Goal: Download file/media

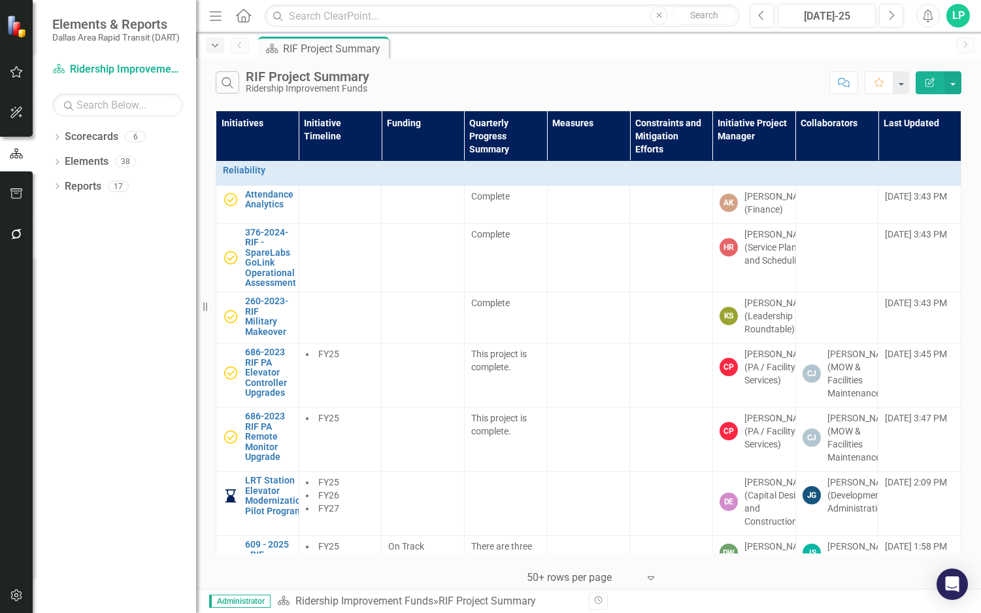
click at [210, 41] on icon "Dropdown" at bounding box center [215, 45] width 12 height 9
click at [629, 64] on div "Search RIF Project Summary Ridership Improvement Funds Comment Favorite Edit Re…" at bounding box center [588, 79] width 785 height 42
click at [960, 84] on button "button" at bounding box center [953, 82] width 17 height 23
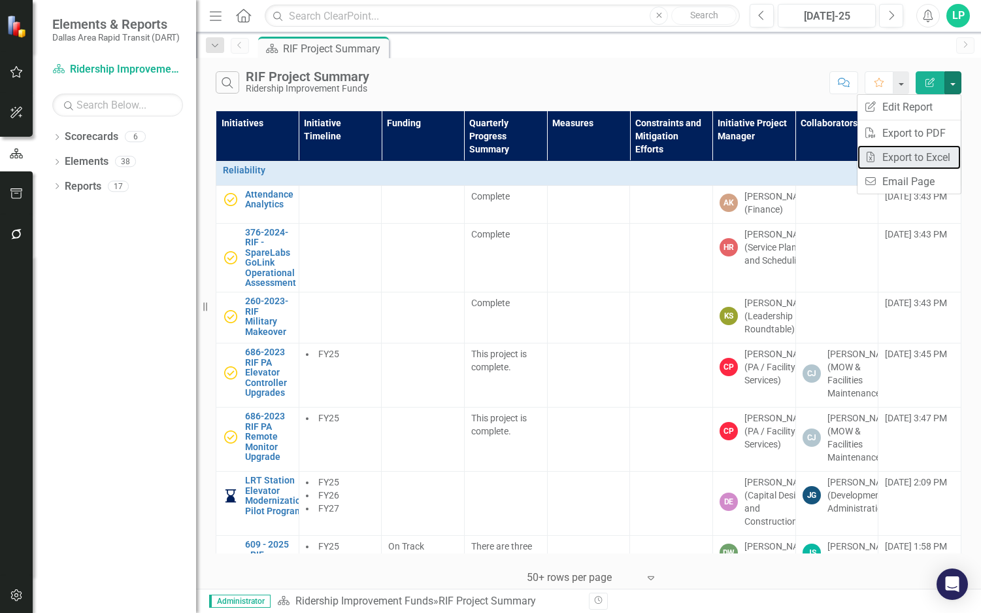
drag, startPoint x: 932, startPoint y: 156, endPoint x: 940, endPoint y: 156, distance: 7.2
click at [932, 155] on link "Excel Export to Excel" at bounding box center [909, 157] width 103 height 24
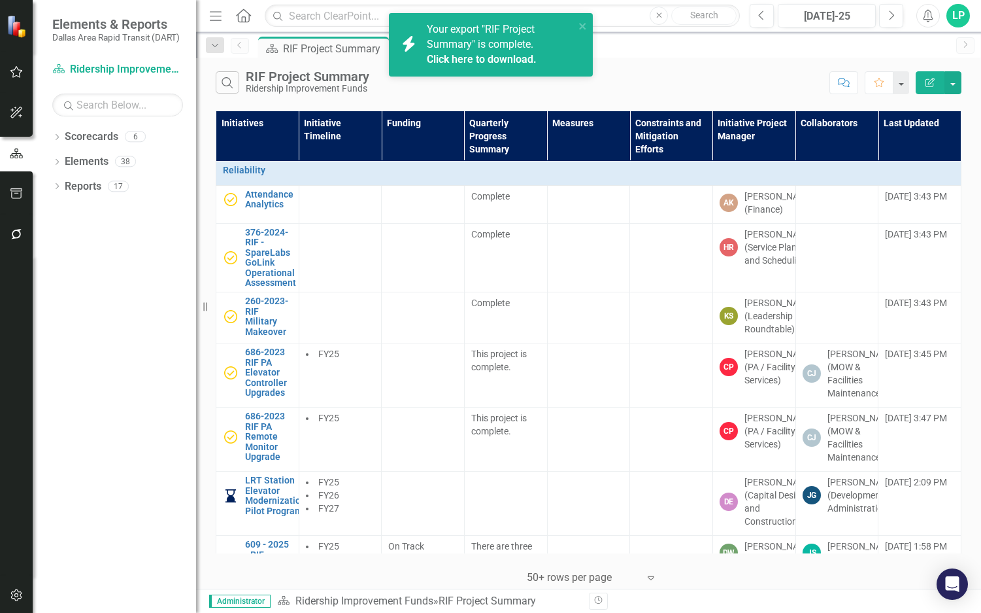
click at [487, 44] on span "Your export "RIF Project Summary" is complete. Click here to download." at bounding box center [499, 45] width 144 height 44
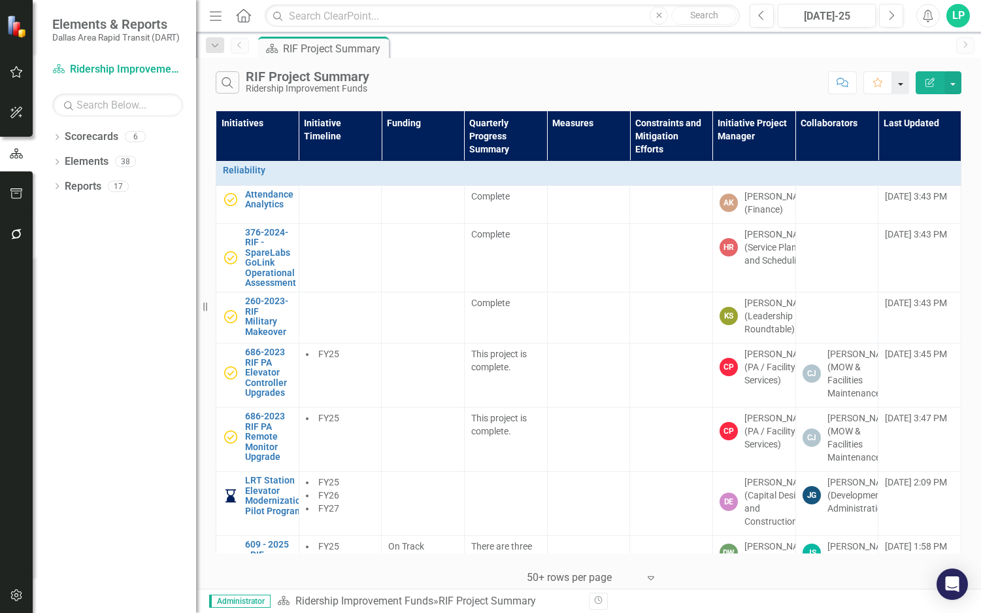
click at [906, 81] on button "button" at bounding box center [900, 82] width 17 height 23
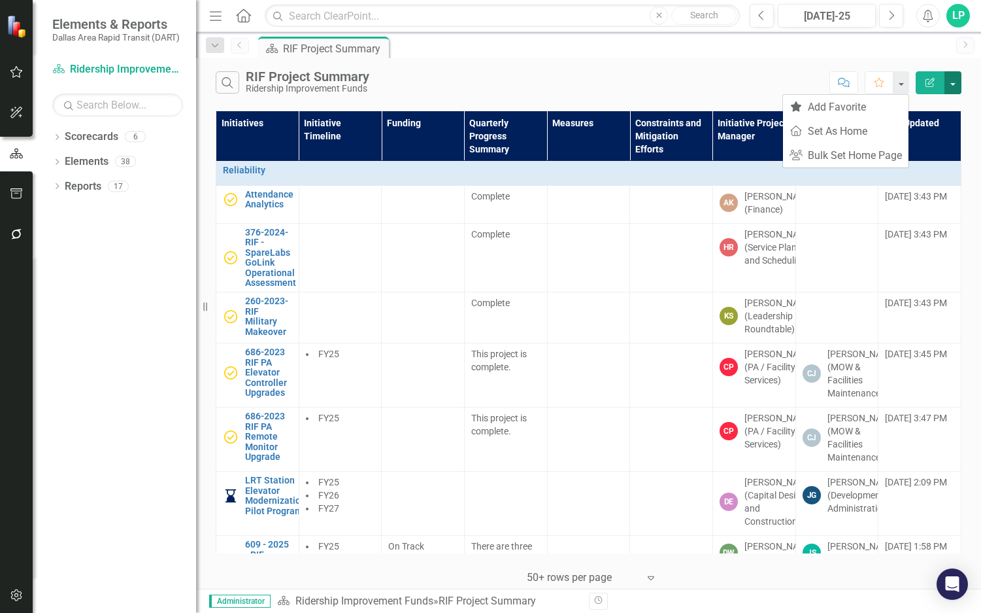
click at [955, 78] on button "button" at bounding box center [953, 82] width 17 height 23
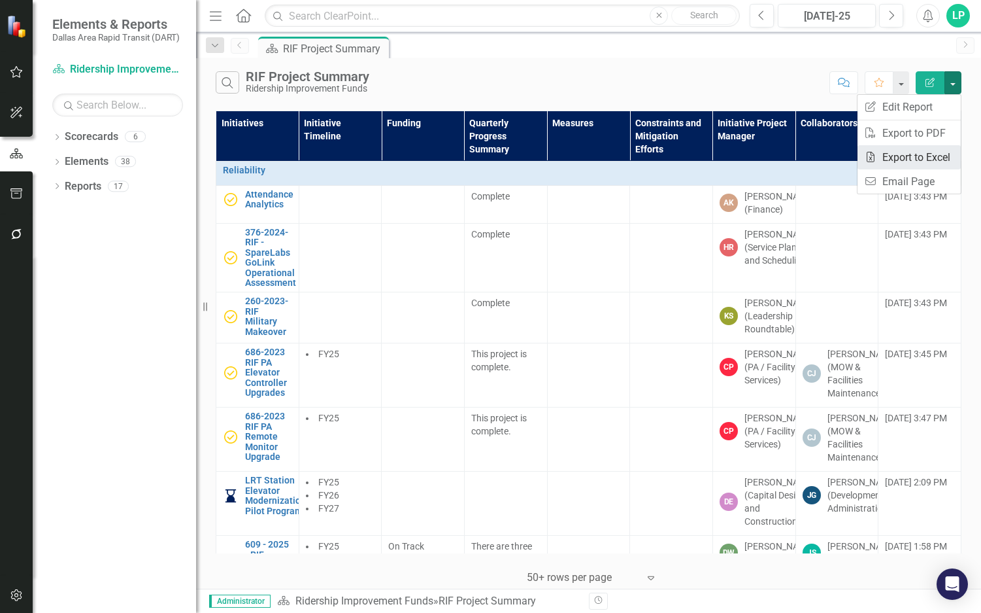
click at [928, 150] on link "Excel Export to Excel" at bounding box center [909, 157] width 103 height 24
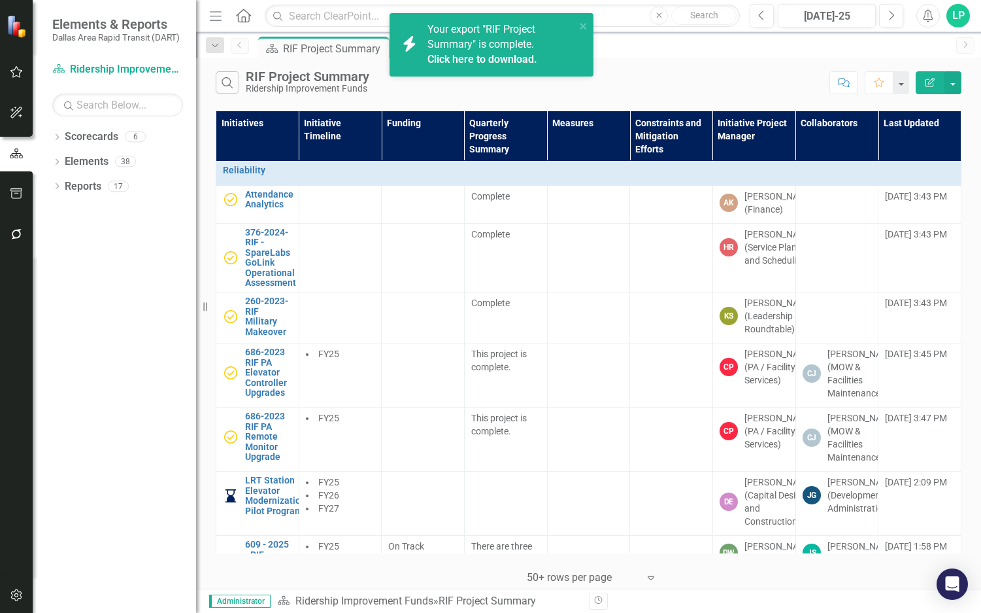
click at [482, 47] on span "Your export "RIF Project Summary" is complete. Click here to download." at bounding box center [500, 45] width 144 height 44
click at [464, 42] on span "Your export "RIF Project Summary" is complete. Click here to download." at bounding box center [499, 45] width 144 height 44
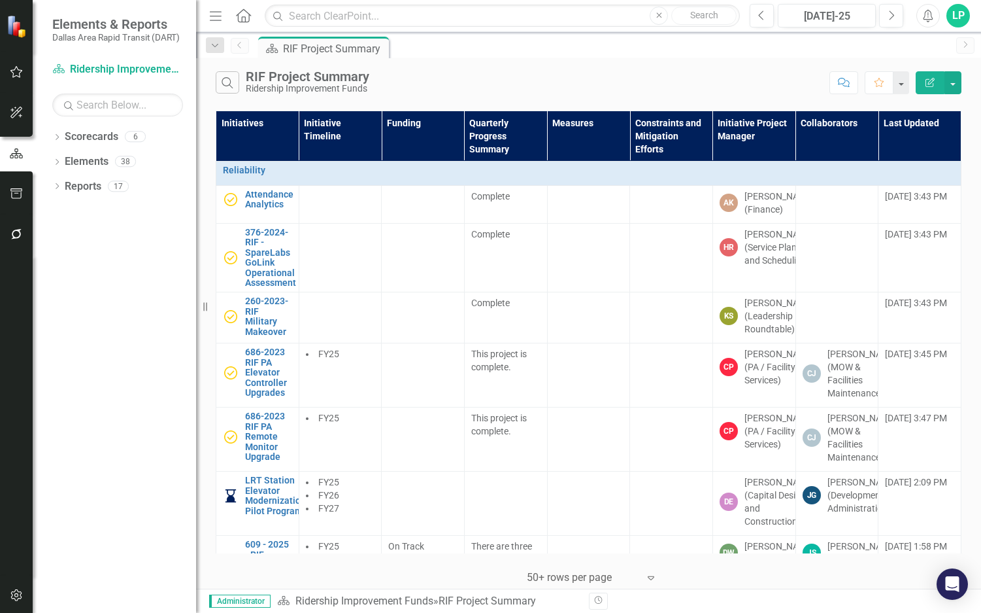
click at [907, 86] on button "button" at bounding box center [900, 82] width 17 height 23
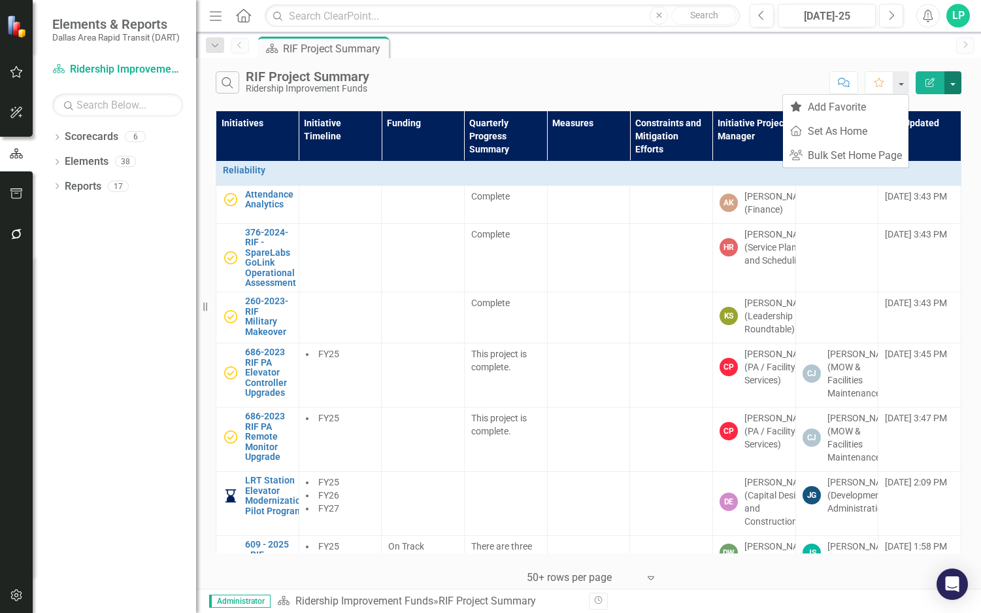
click at [956, 82] on button "button" at bounding box center [953, 82] width 17 height 23
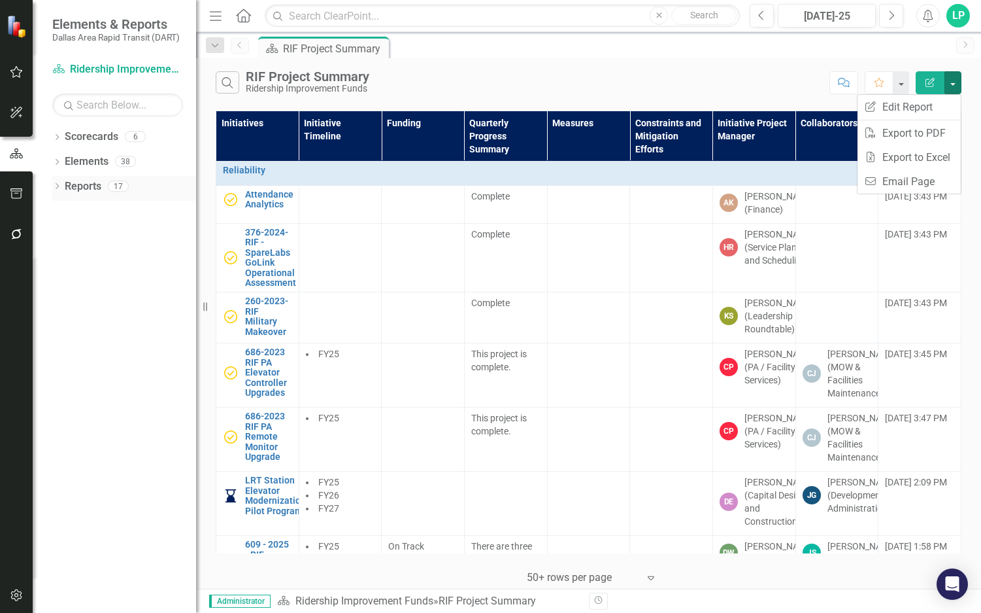
click at [59, 189] on icon "Dropdown" at bounding box center [56, 187] width 9 height 7
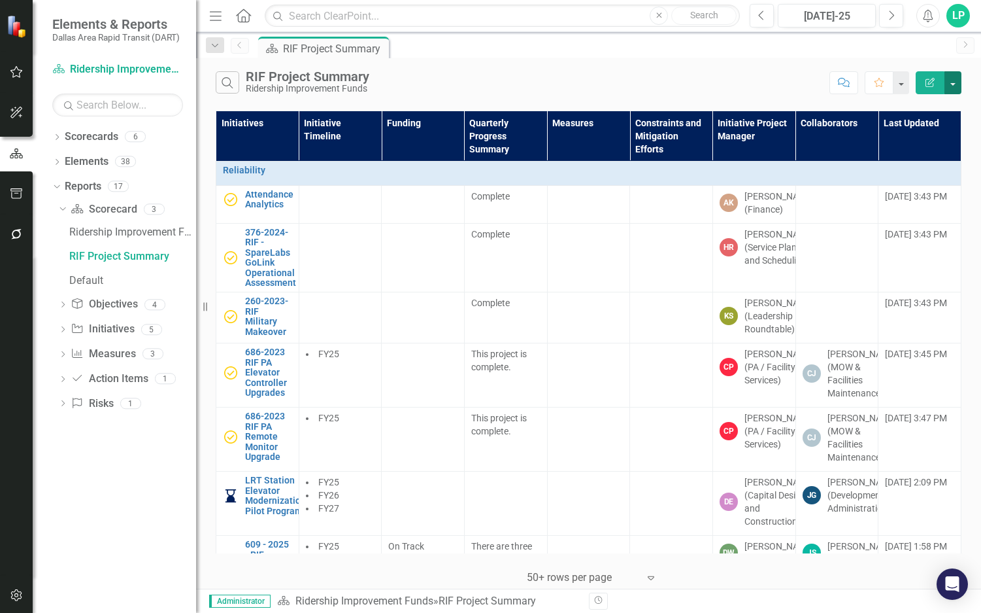
click at [951, 76] on button "button" at bounding box center [953, 82] width 17 height 23
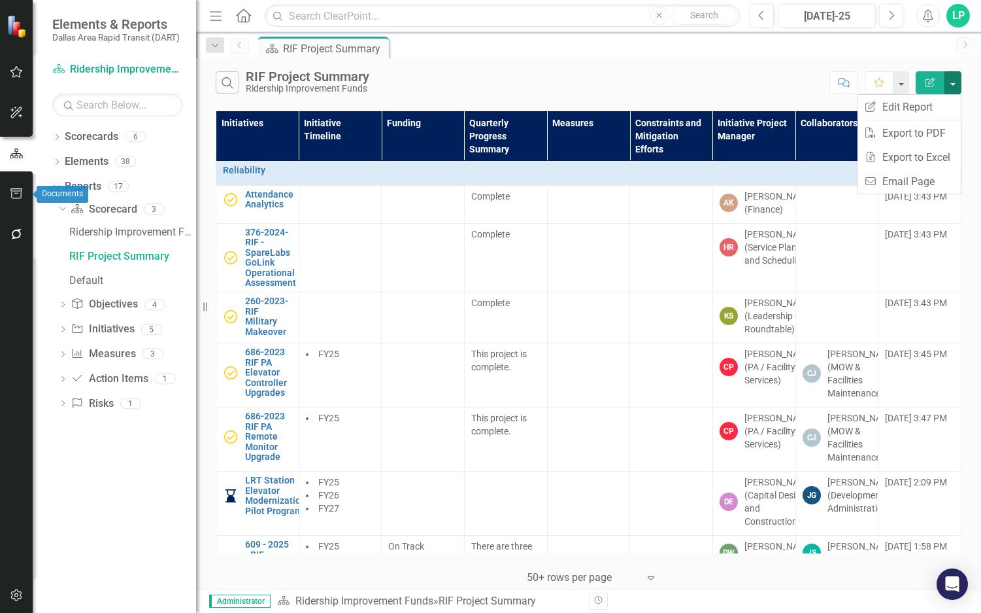
click at [12, 189] on icon "button" at bounding box center [16, 193] width 12 height 10
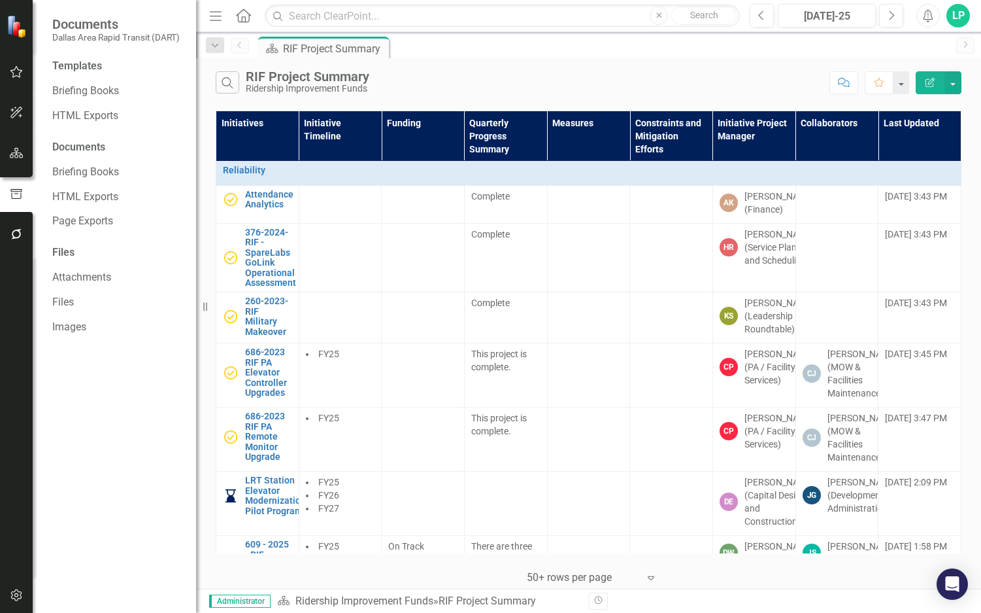
click at [69, 250] on div "Files" at bounding box center [117, 252] width 131 height 15
click at [62, 253] on div "Files" at bounding box center [117, 252] width 131 height 15
click at [68, 303] on link "Files" at bounding box center [117, 302] width 131 height 15
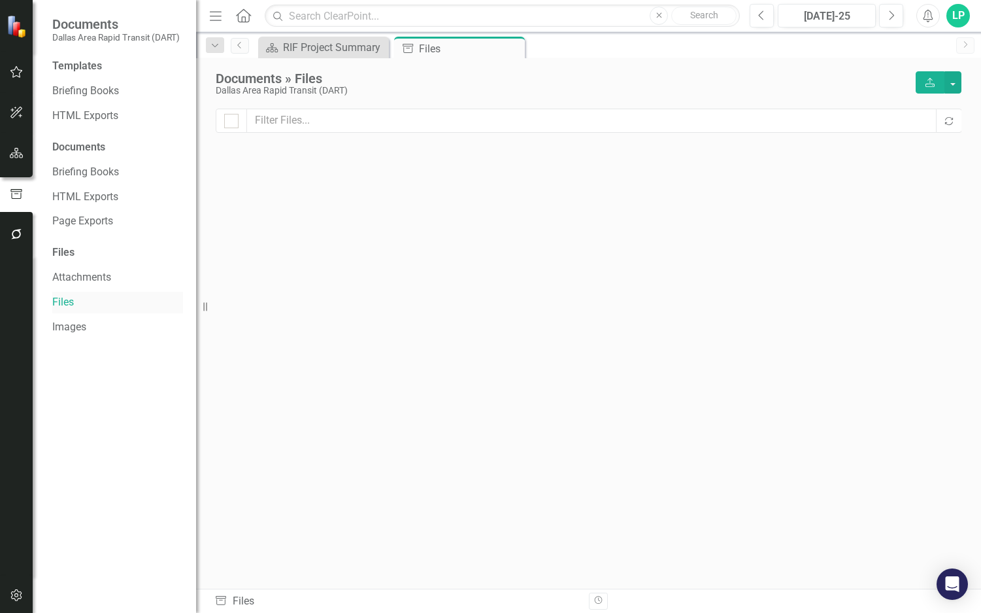
checkbox input "false"
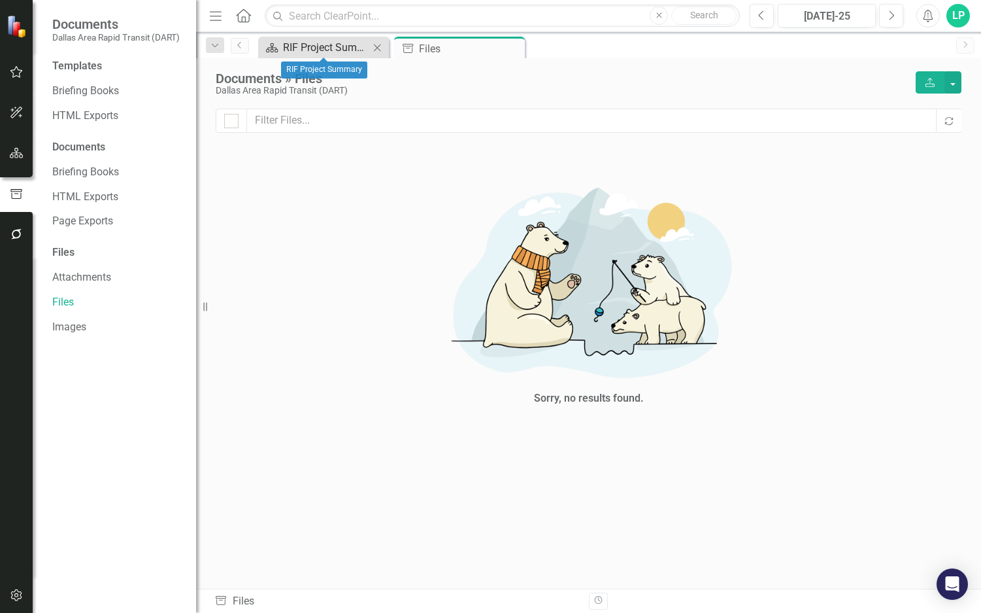
click at [323, 50] on div "RIF Project Summary" at bounding box center [326, 47] width 86 height 16
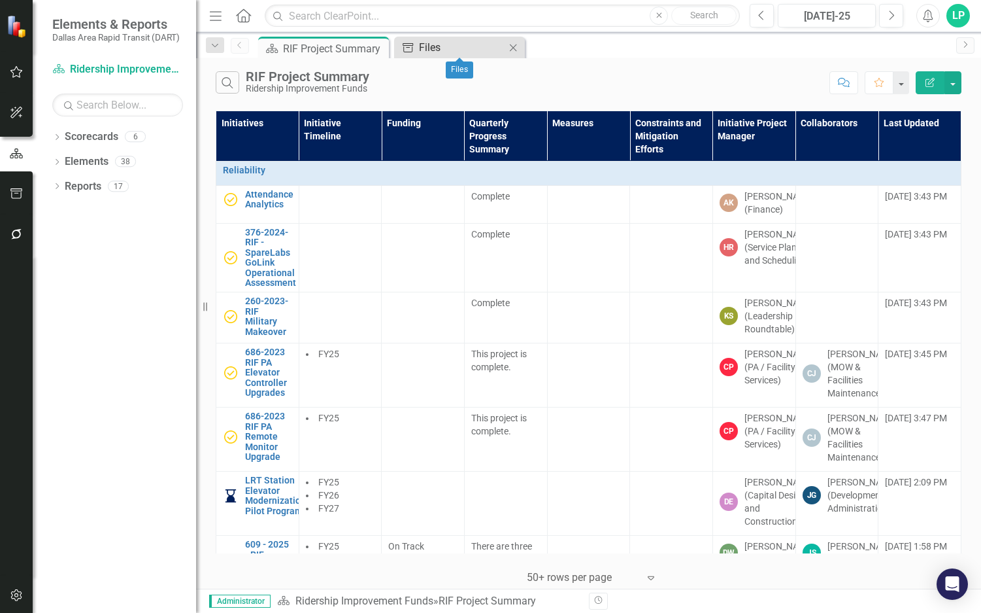
click at [450, 40] on div "Files" at bounding box center [462, 47] width 86 height 16
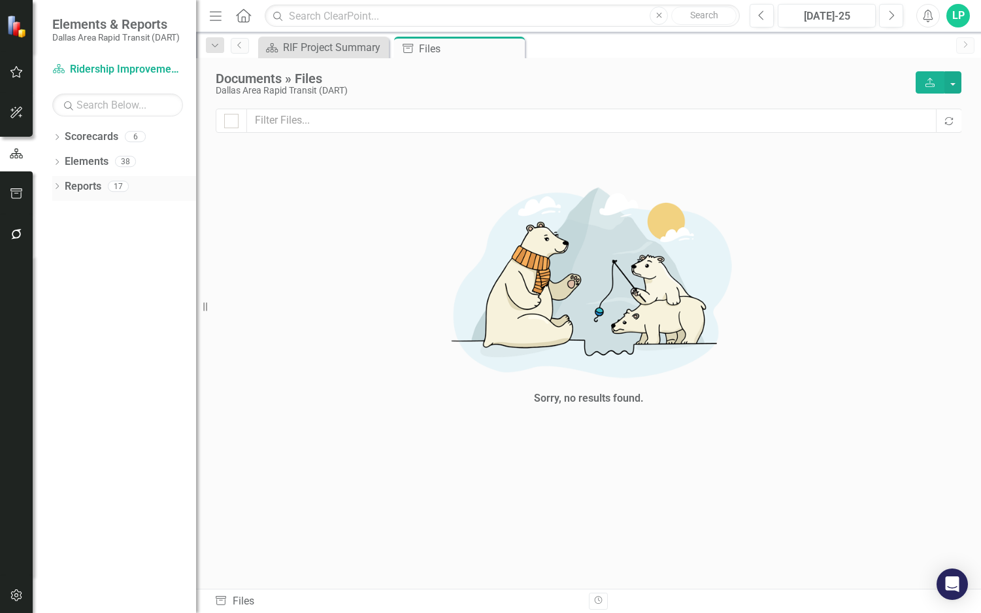
click at [84, 186] on link "Reports" at bounding box center [83, 186] width 37 height 15
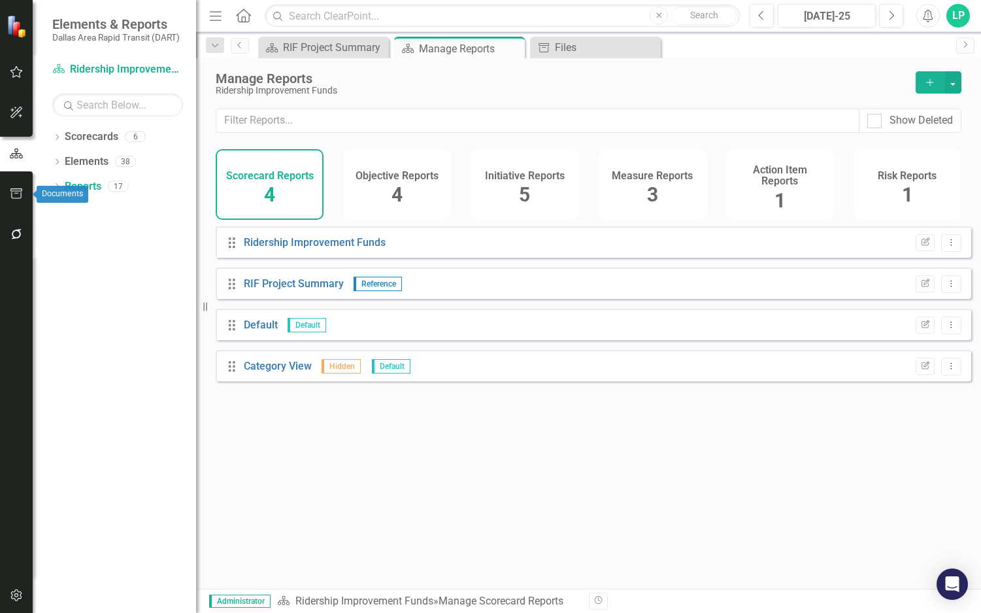
click at [17, 186] on button "button" at bounding box center [16, 193] width 29 height 27
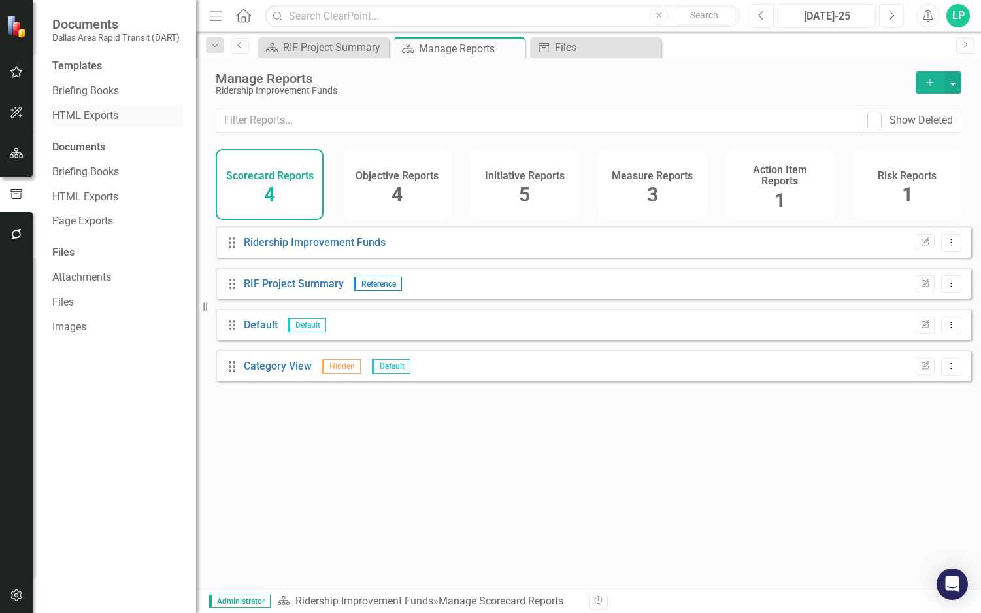
click at [114, 110] on link "HTML Exports" at bounding box center [117, 116] width 131 height 15
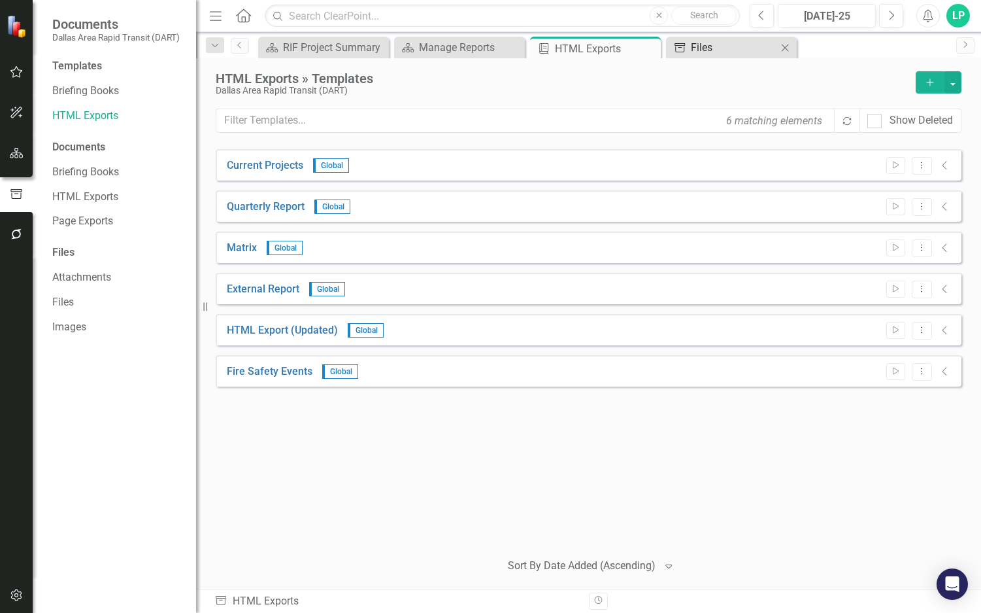
click at [707, 44] on div "Files" at bounding box center [734, 47] width 86 height 16
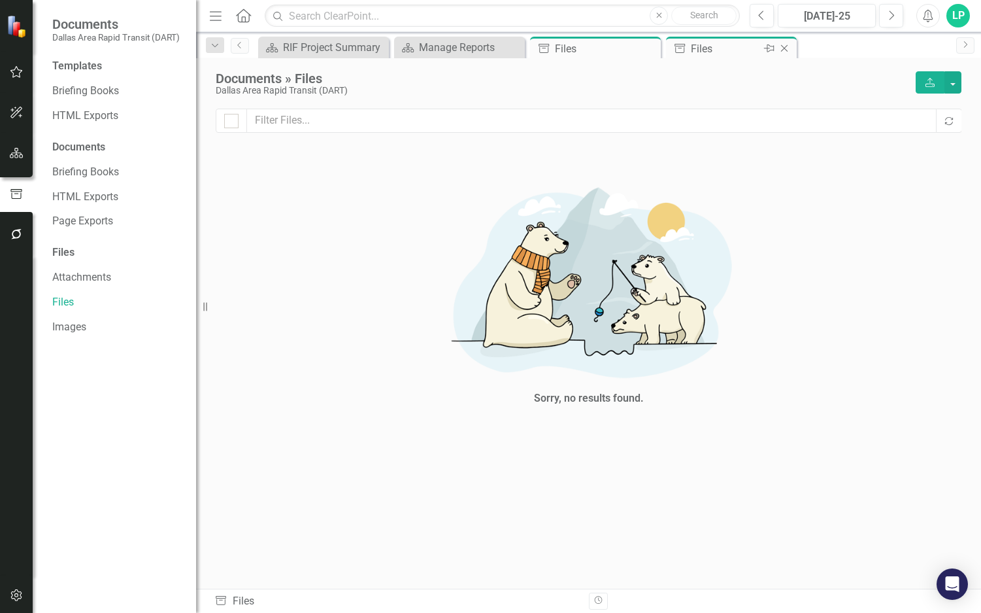
click at [783, 46] on icon at bounding box center [784, 48] width 7 height 7
click at [0, 0] on icon "Close" at bounding box center [0, 0] width 0 height 0
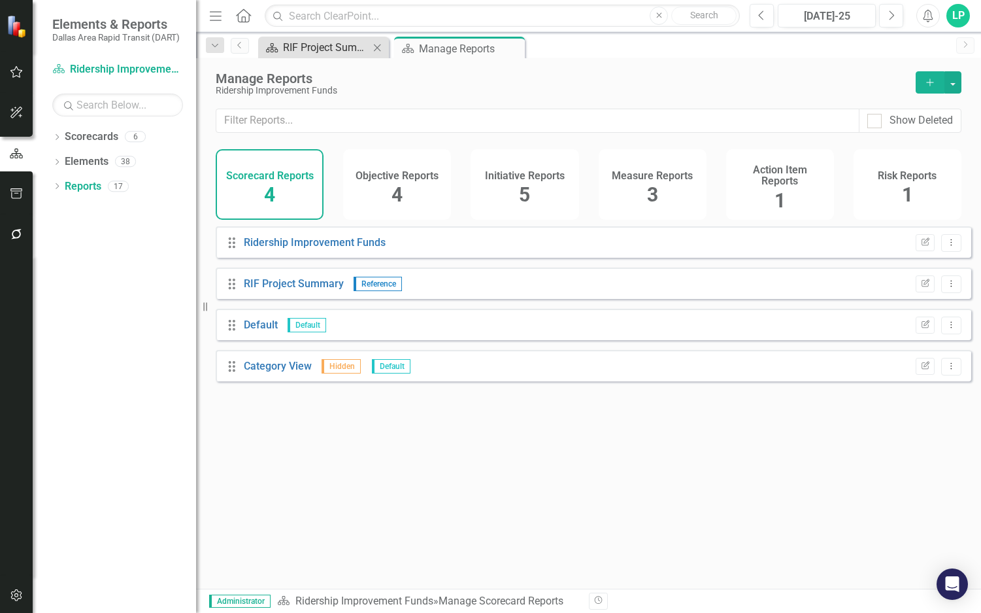
click at [320, 44] on div "RIF Project Summary" at bounding box center [326, 47] width 86 height 16
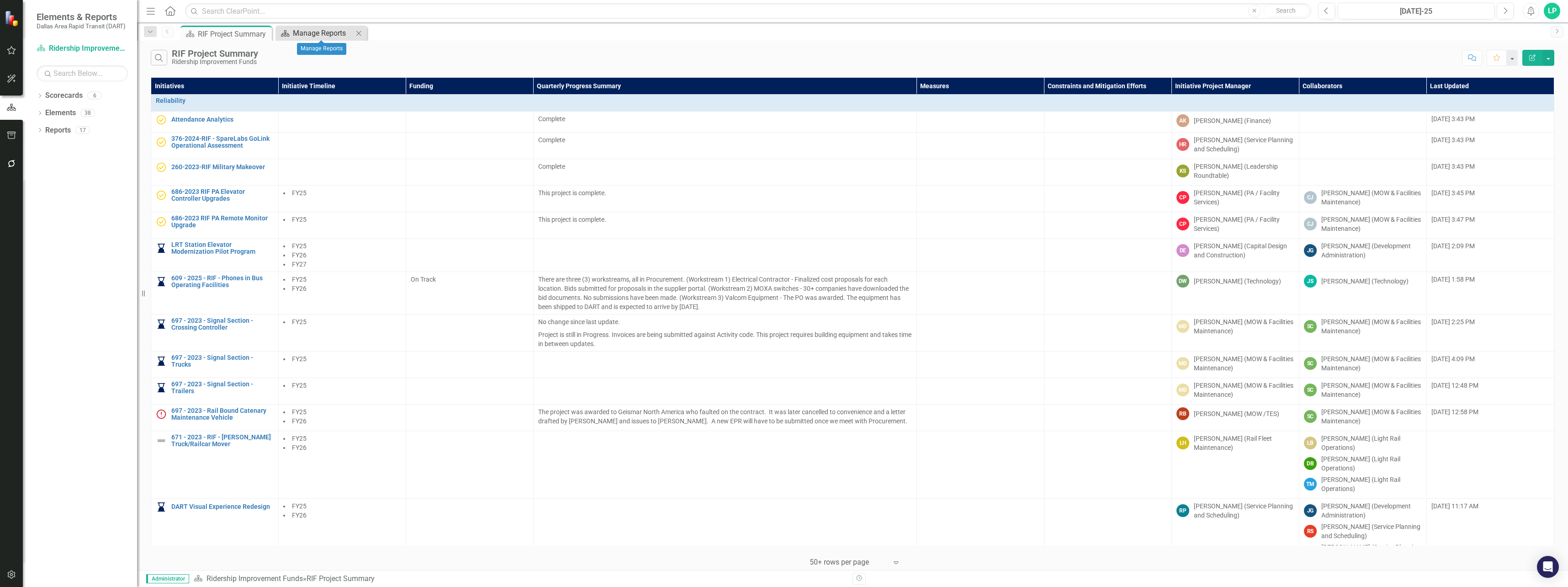
click at [314, 31] on div "Manage Reports" at bounding box center [323, 33] width 60 height 11
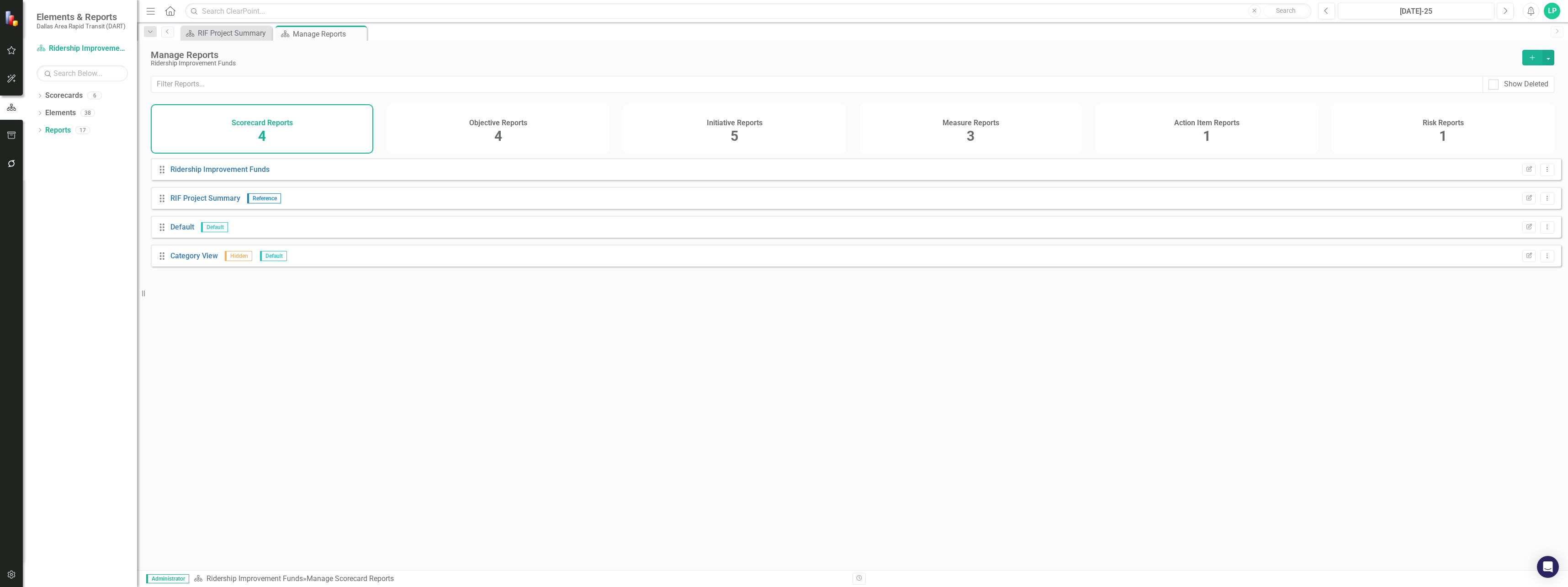
click at [685, 132] on div "Initiative Reports 5" at bounding box center [734, 129] width 222 height 50
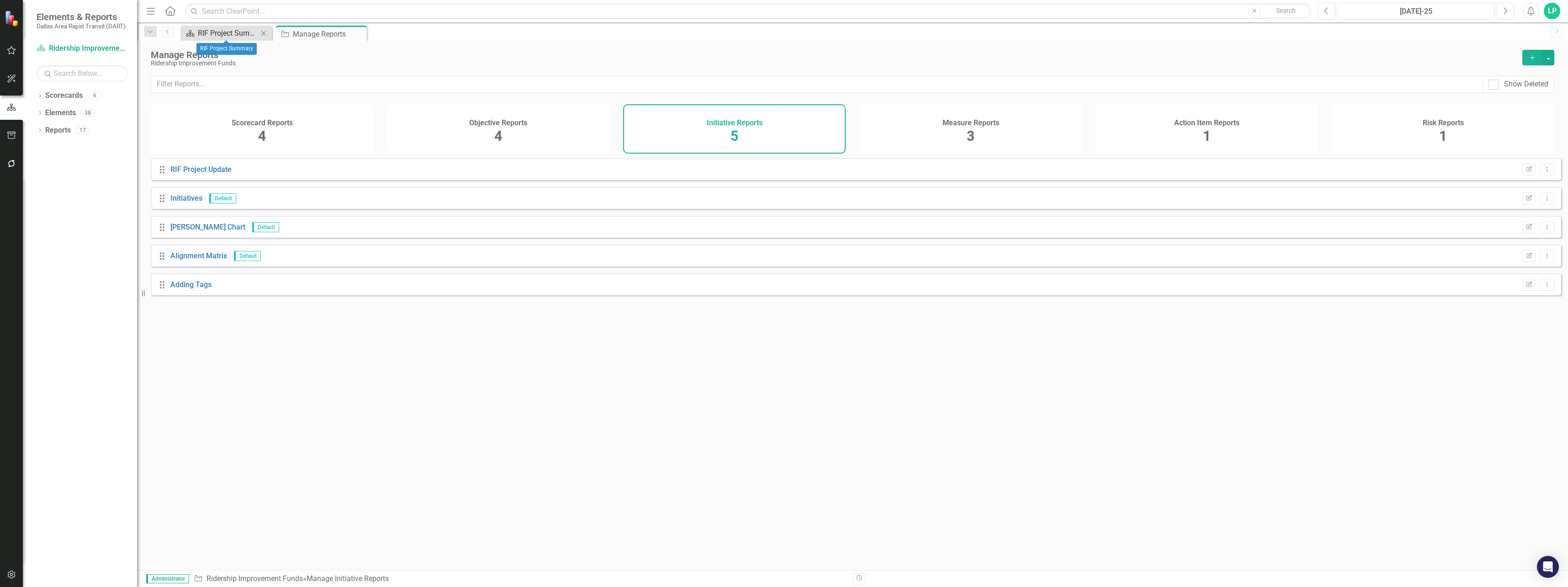
click at [212, 31] on div "RIF Project Summary" at bounding box center [228, 33] width 60 height 11
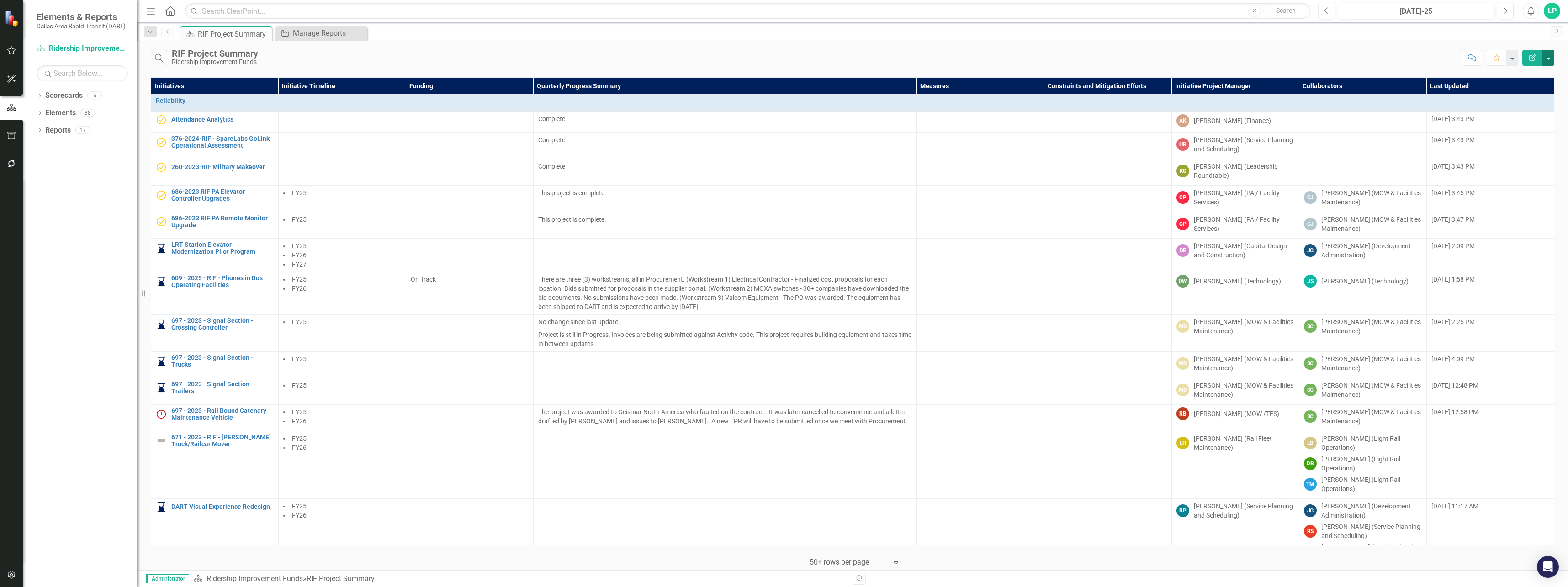
click at [685, 55] on button "button" at bounding box center [1548, 57] width 12 height 16
click at [685, 92] on link "PDF Export to PDF" at bounding box center [1517, 93] width 72 height 17
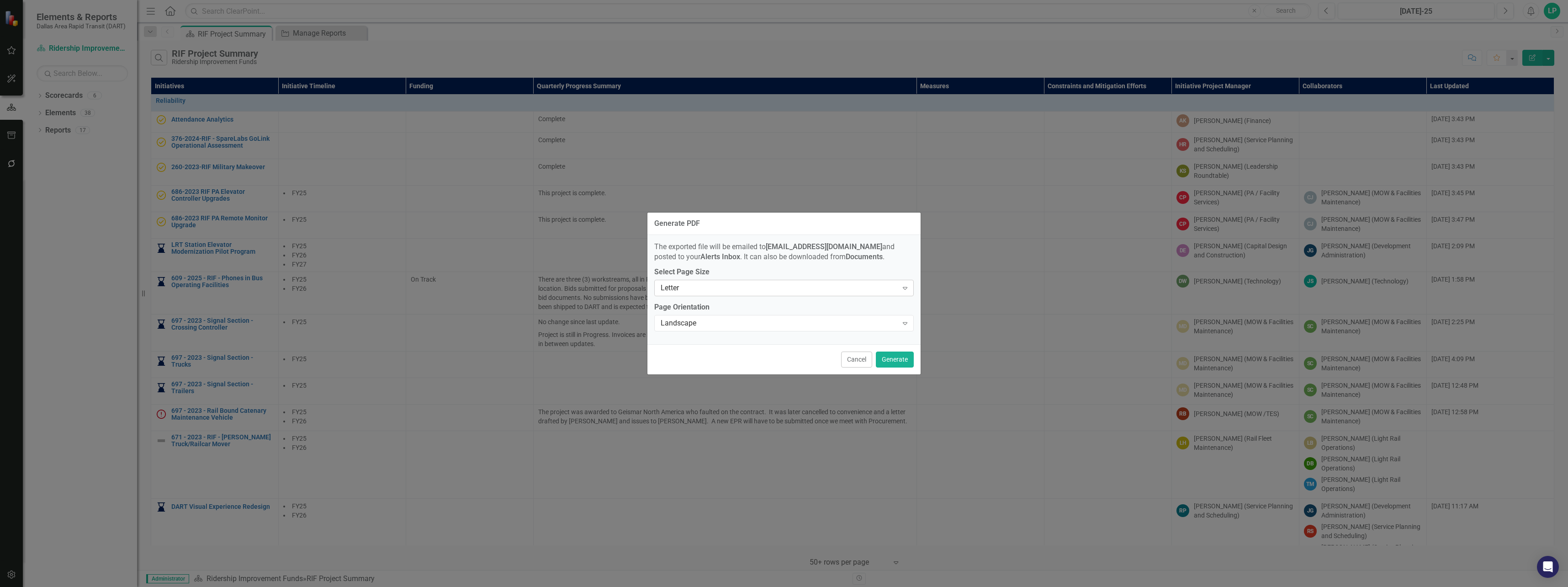
click at [685, 285] on icon "Expand" at bounding box center [905, 288] width 9 height 7
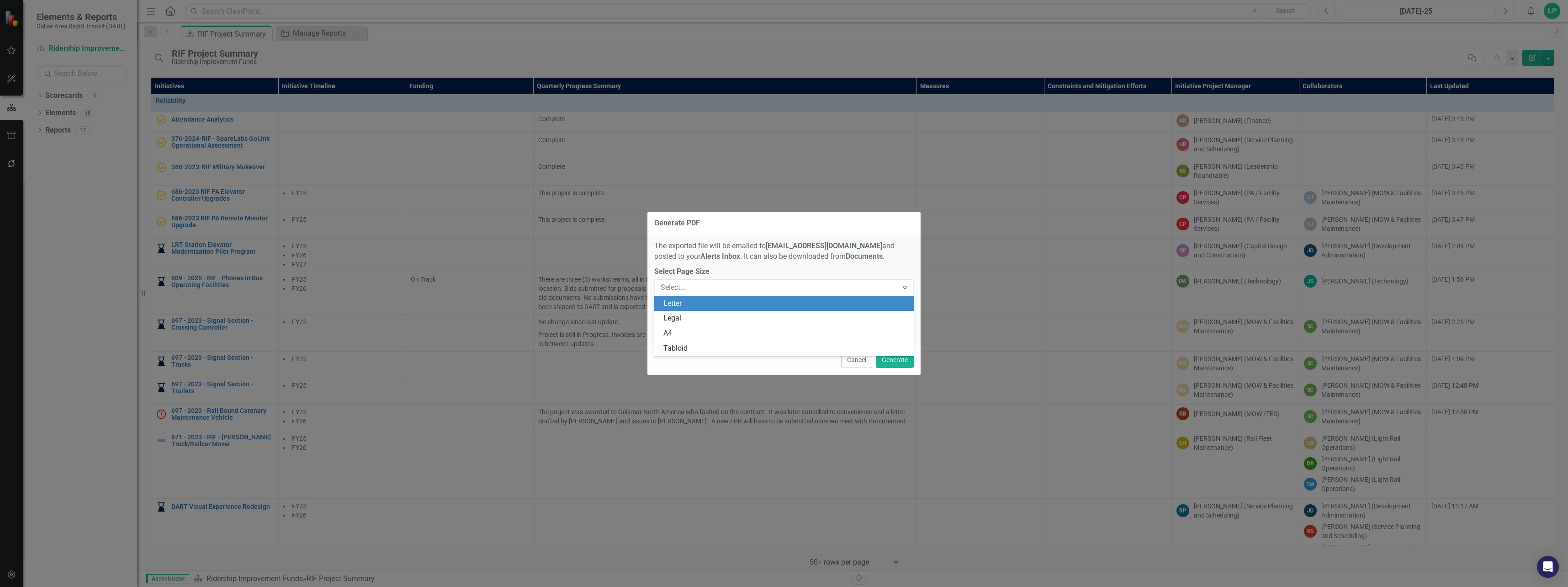
click at [685, 307] on div "Letter" at bounding box center [785, 303] width 245 height 10
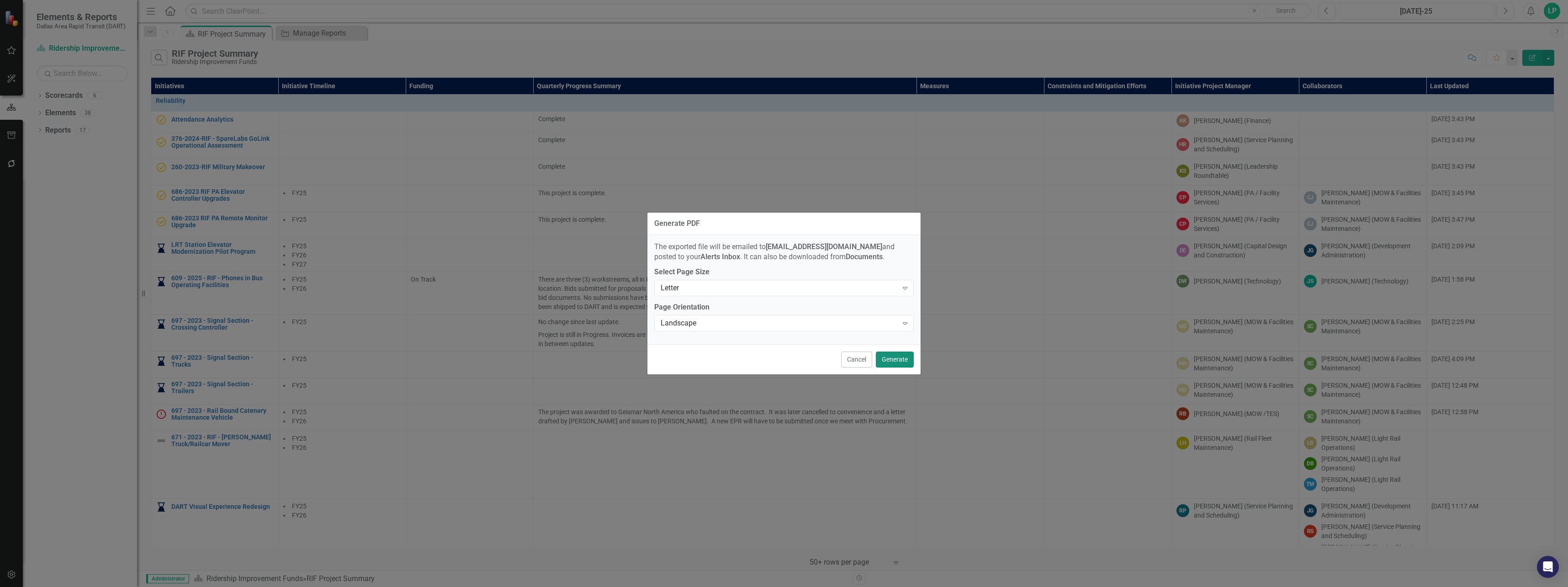
click at [685, 357] on button "Generate" at bounding box center [894, 359] width 38 height 16
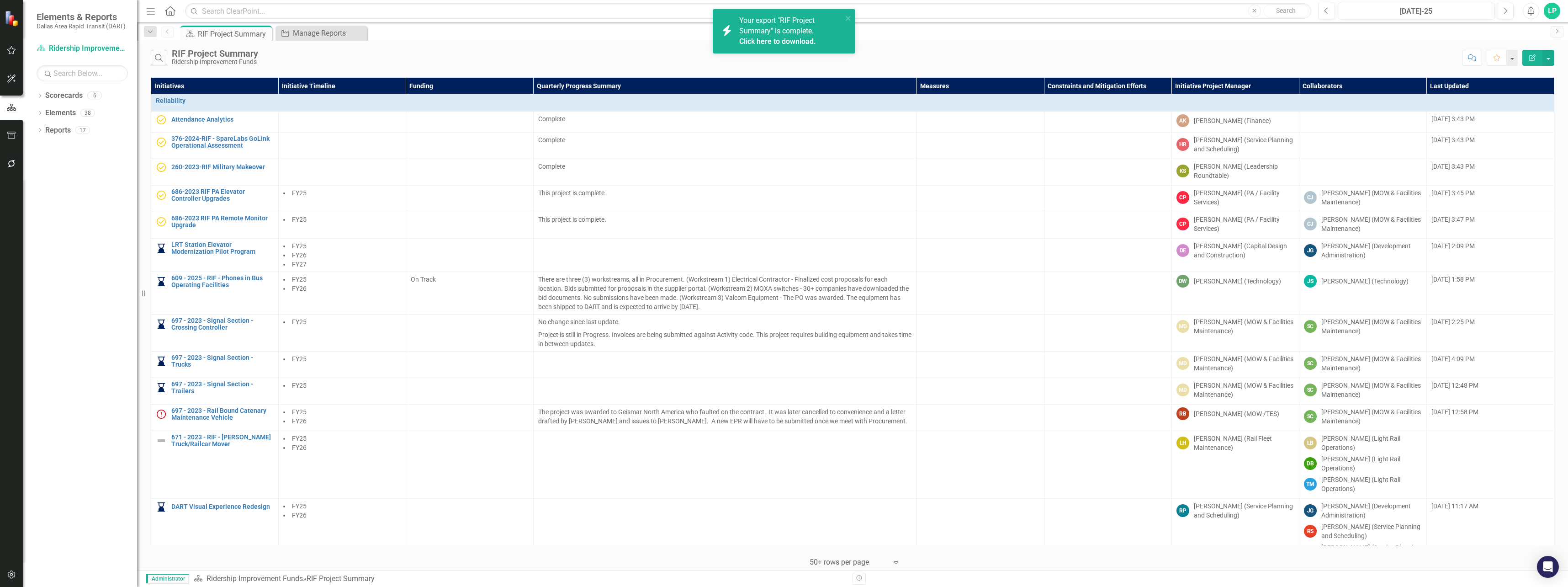
drag, startPoint x: 1476, startPoint y: 502, endPoint x: 761, endPoint y: 39, distance: 851.8
click at [685, 39] on link "Click here to download." at bounding box center [778, 41] width 77 height 8
click at [685, 57] on button "button" at bounding box center [1548, 57] width 12 height 16
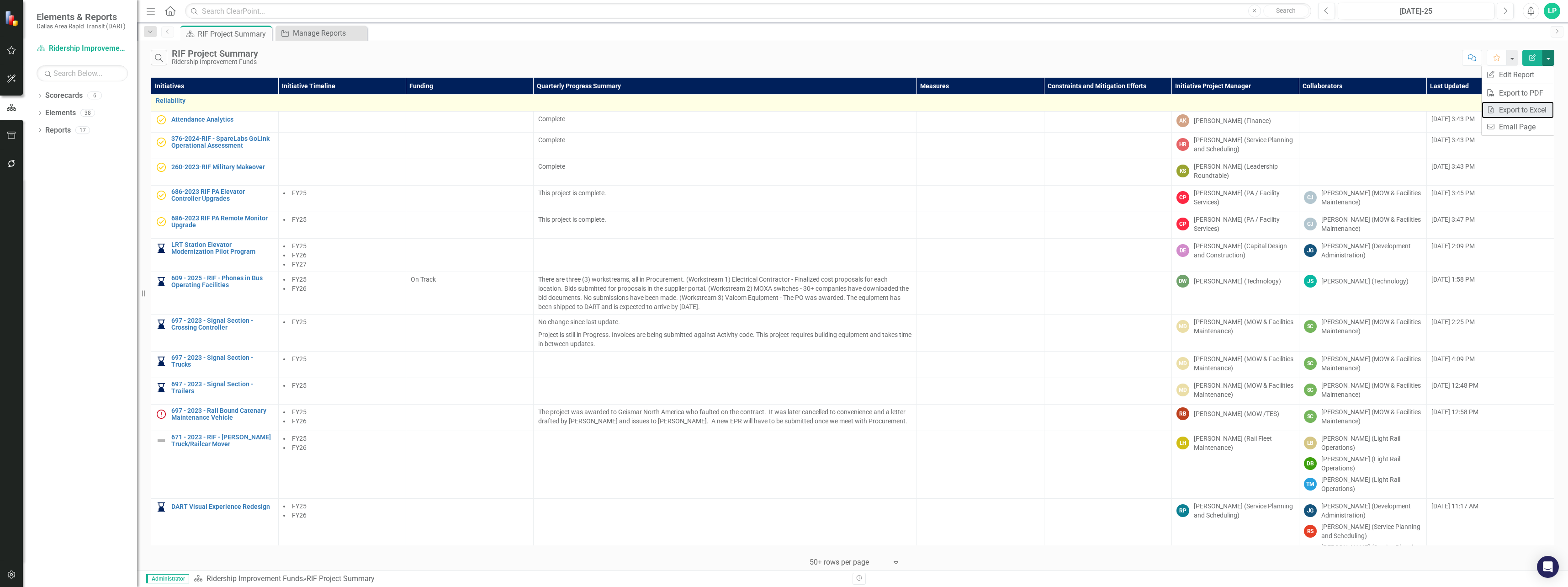
click at [685, 109] on link "Excel Export to Excel" at bounding box center [1517, 110] width 72 height 17
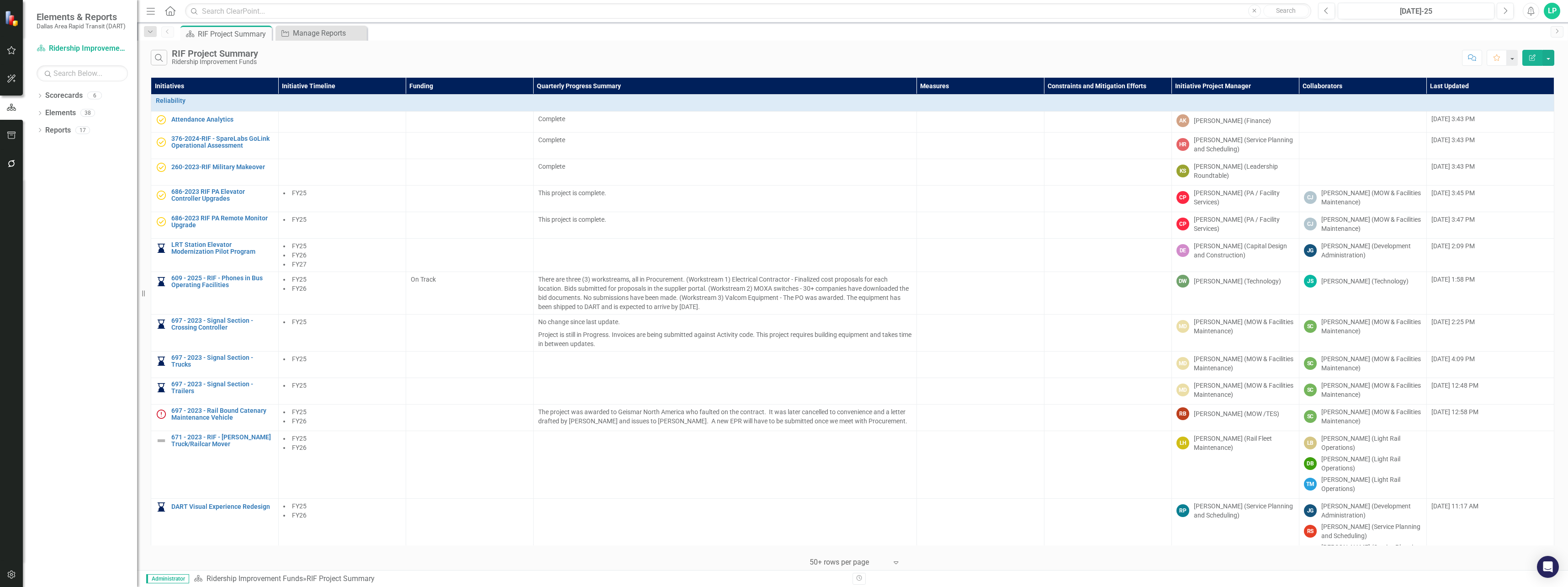
drag, startPoint x: 823, startPoint y: 9, endPoint x: 997, endPoint y: 47, distance: 178.1
click at [685, 47] on div "Search RIF Project Summary Ridership Improvement Funds Comment Favorite Edit Re…" at bounding box center [852, 55] width 1431 height 29
click at [685, 39] on link "Click here to download." at bounding box center [778, 41] width 77 height 8
